Goal: Use online tool/utility: Use online tool/utility

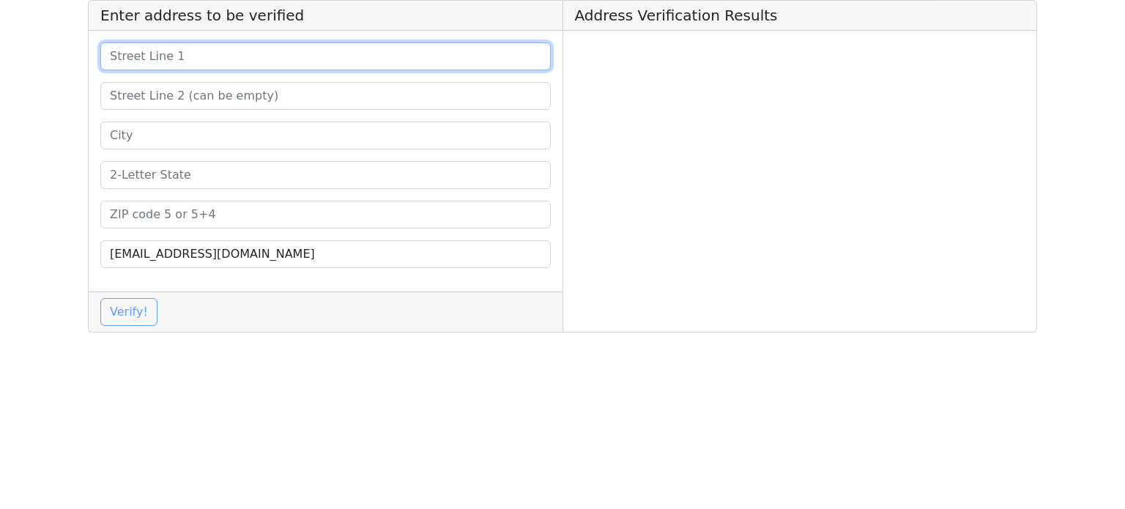
click at [387, 67] on input at bounding box center [325, 56] width 450 height 28
paste input "[STREET_ADDRESS]"
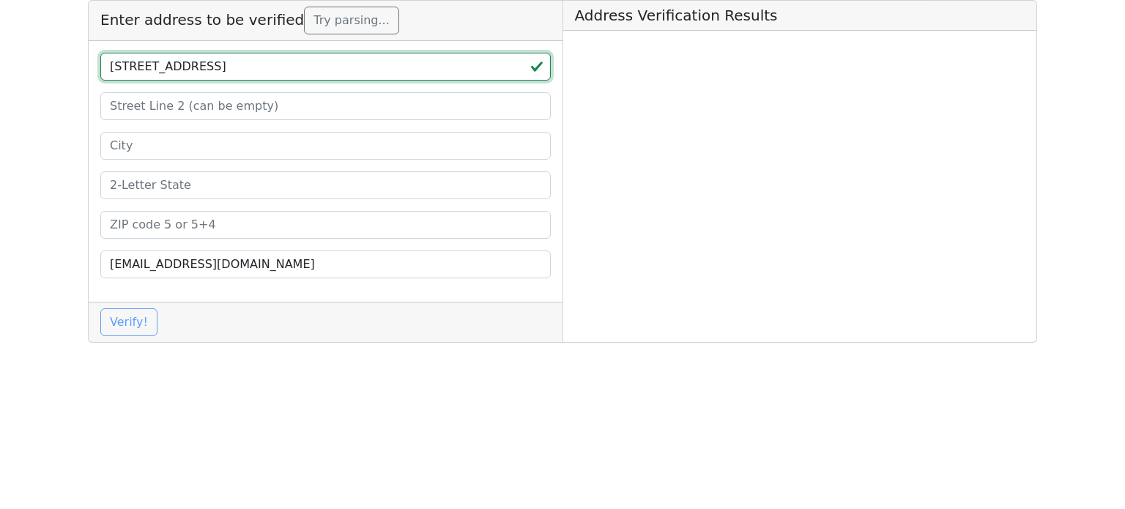
click at [242, 74] on input "[STREET_ADDRESS]" at bounding box center [325, 67] width 450 height 28
type input "[STREET_ADDRESS]"
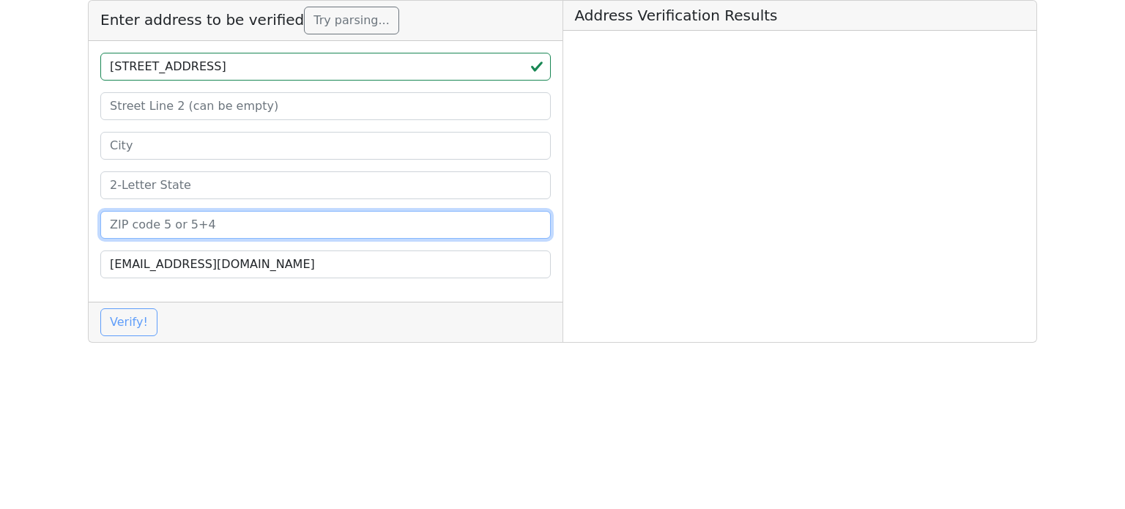
click at [212, 213] on input at bounding box center [325, 225] width 450 height 28
paste input "77511"
type input "77511"
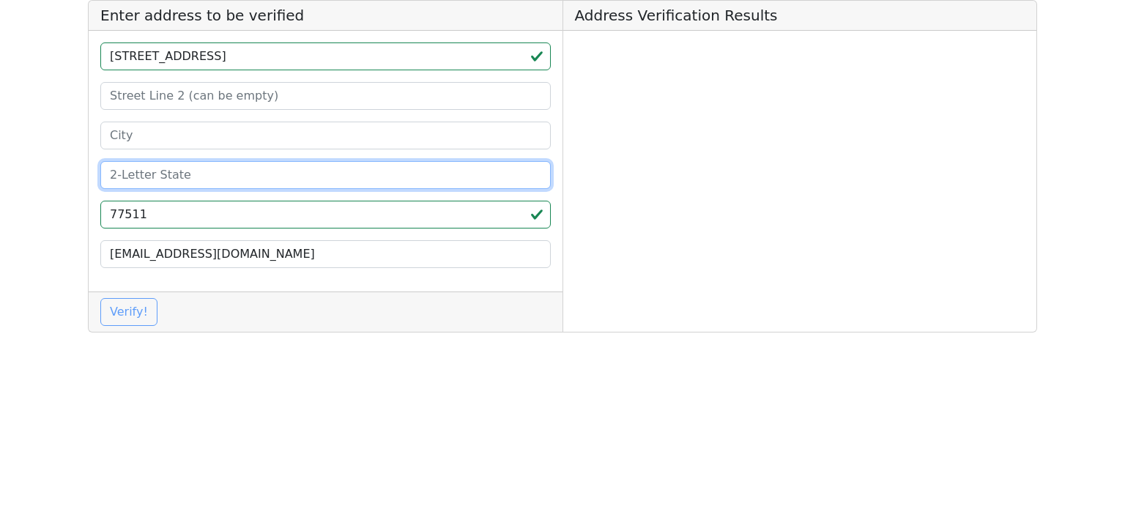
click at [217, 183] on input at bounding box center [325, 175] width 450 height 28
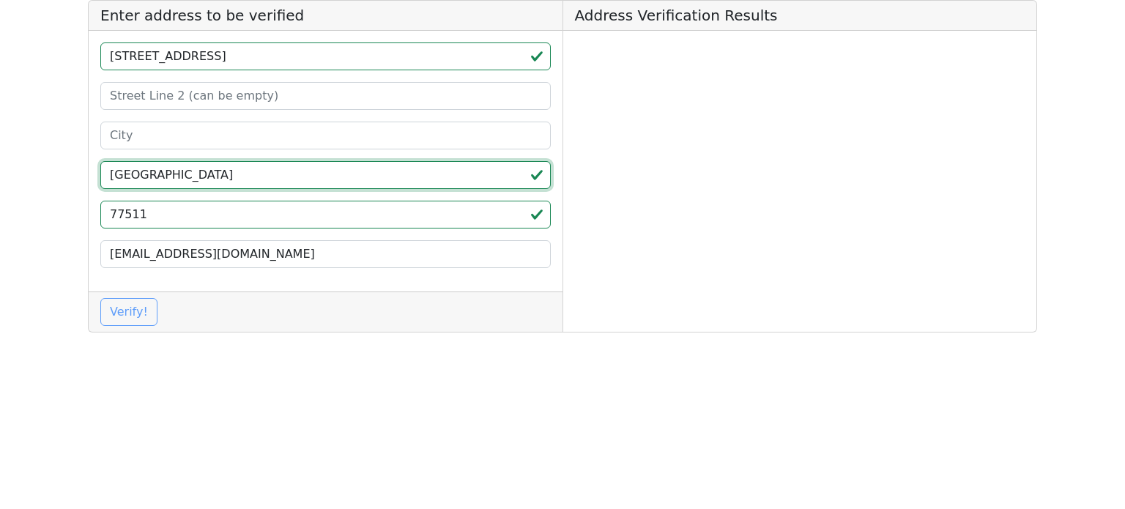
type input "[GEOGRAPHIC_DATA]"
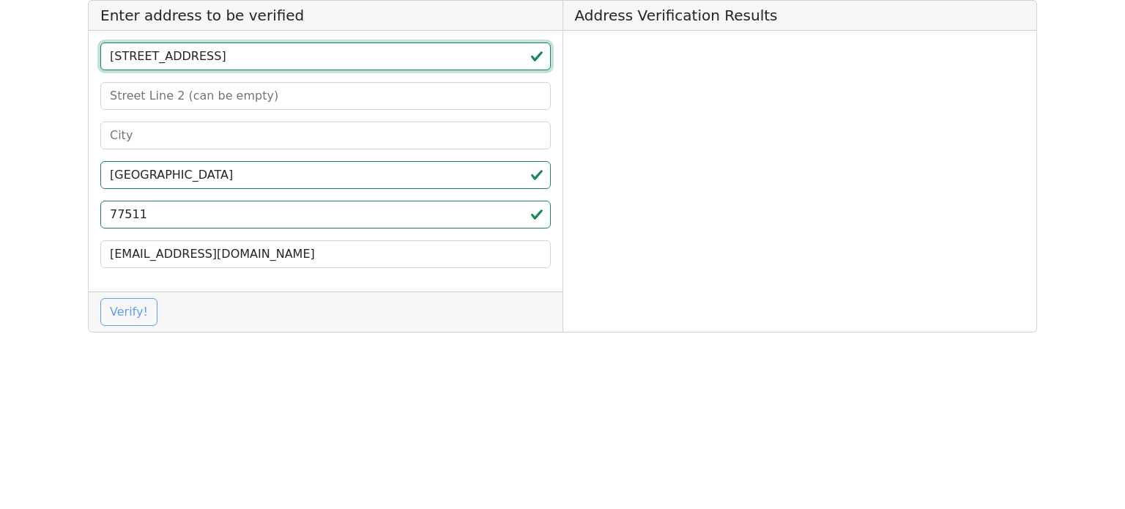
click at [180, 56] on input "[STREET_ADDRESS]" at bounding box center [325, 56] width 450 height 28
type input "[STREET_ADDRESS]"
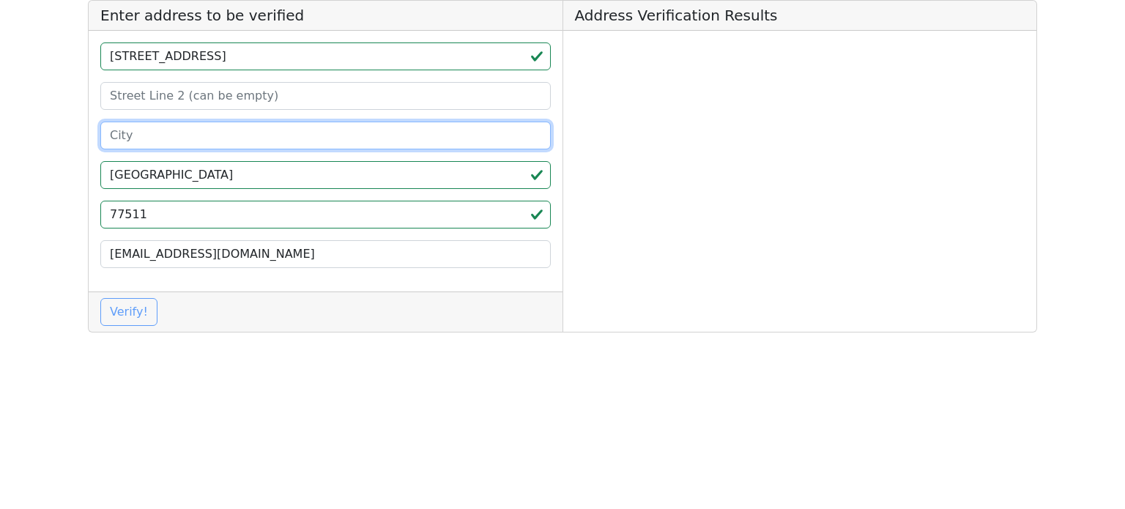
drag, startPoint x: 171, startPoint y: 127, endPoint x: 171, endPoint y: 105, distance: 22.0
click at [171, 127] on input at bounding box center [325, 136] width 450 height 28
paste input "[PERSON_NAME]"
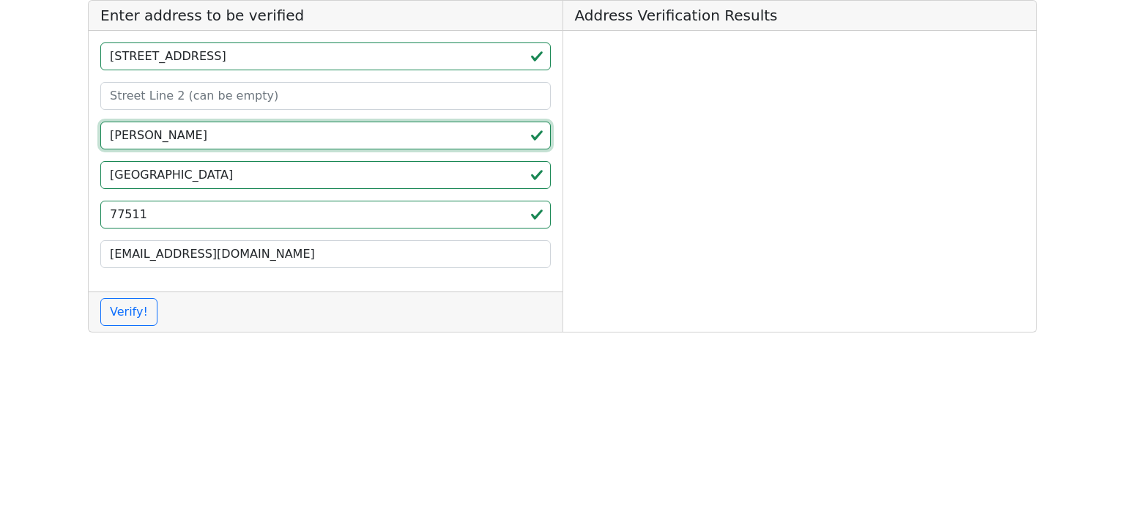
type input "[PERSON_NAME]"
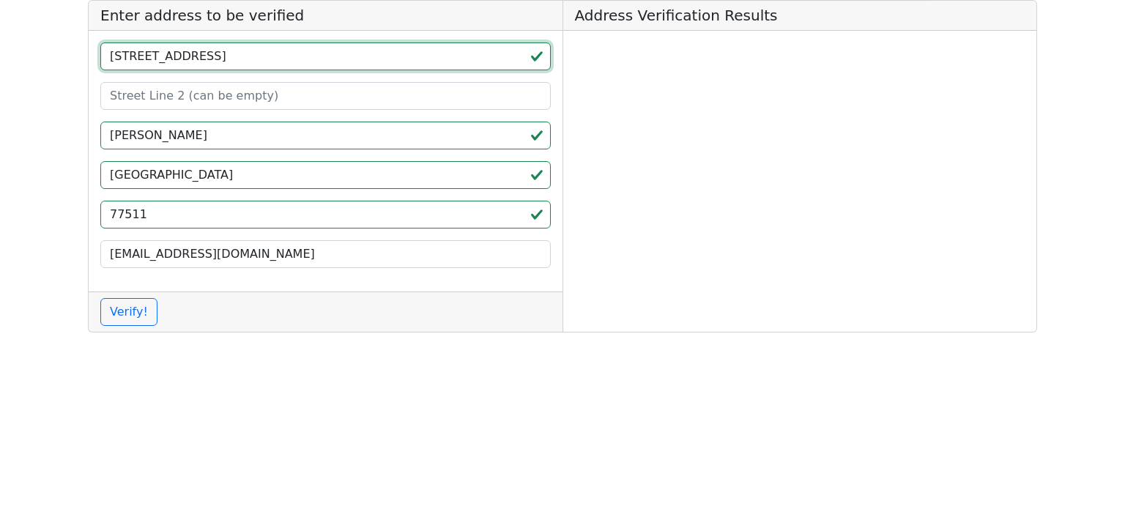
drag, startPoint x: 166, startPoint y: 54, endPoint x: 210, endPoint y: 57, distance: 44.0
click at [210, 57] on input "[STREET_ADDRESS]" at bounding box center [325, 56] width 450 height 28
type input "[STREET_ADDRESS]"
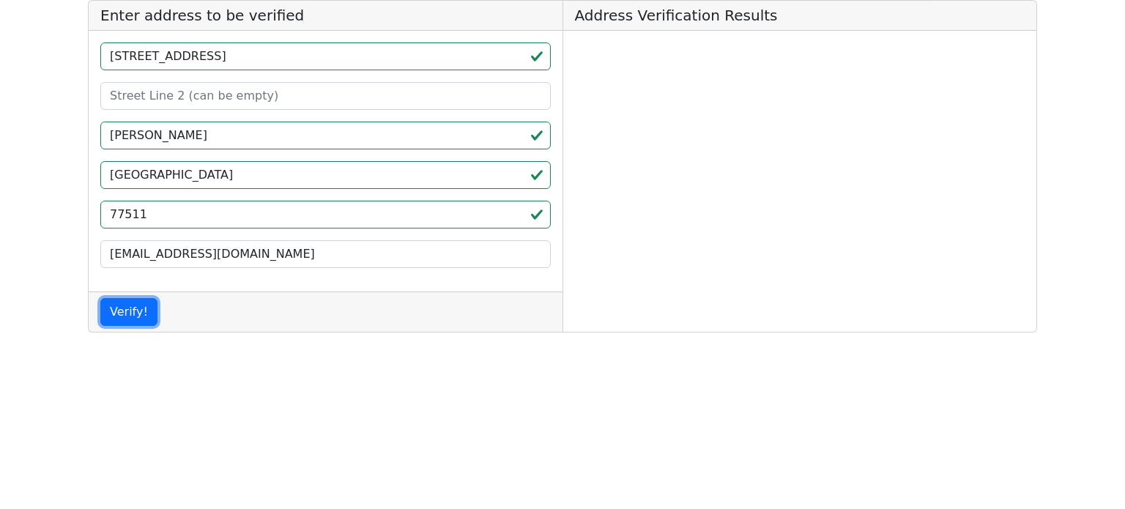
click at [100, 298] on button "Verify!" at bounding box center [128, 312] width 57 height 28
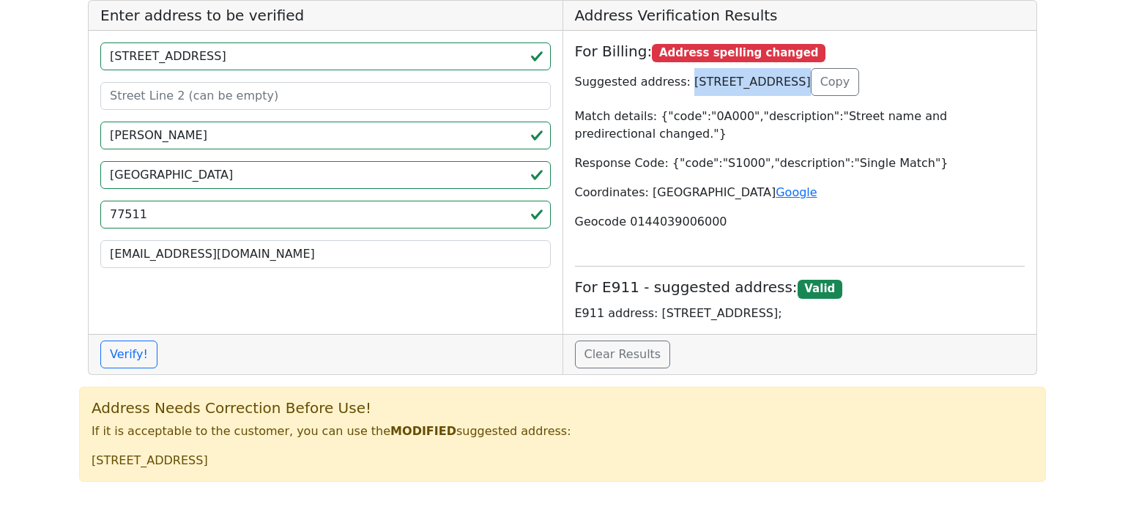
drag, startPoint x: 677, startPoint y: 79, endPoint x: 782, endPoint y: 83, distance: 104.8
click at [782, 83] on p "Suggested address: [STREET_ADDRESS] Copy" at bounding box center [800, 82] width 450 height 28
copy p "[STREET_ADDRESS]"
click at [804, 84] on p "Suggested address: [STREET_ADDRESS] Copy" at bounding box center [800, 82] width 450 height 28
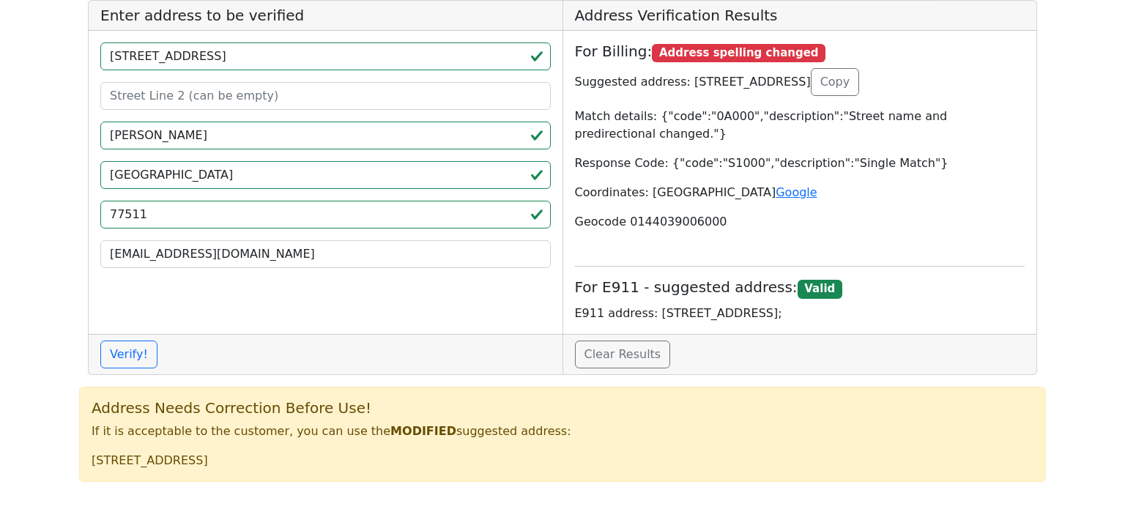
copy p "[PERSON_NAME]"
